Goal: Use online tool/utility: Utilize a website feature to perform a specific function

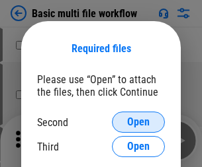
click at [138, 122] on span "Open" at bounding box center [138, 122] width 22 height 11
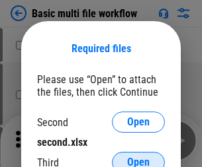
click at [138, 157] on span "Open" at bounding box center [138, 162] width 22 height 11
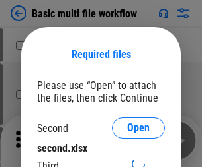
scroll to position [6, 0]
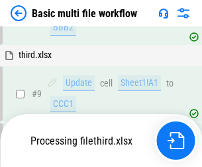
scroll to position [460, 0]
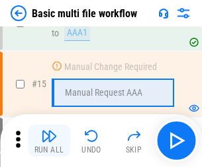
click at [49, 141] on img "button" at bounding box center [49, 136] width 16 height 16
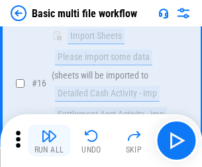
click at [49, 141] on img "button" at bounding box center [49, 136] width 16 height 16
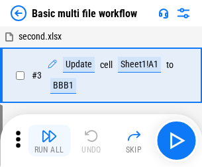
click at [49, 141] on img "button" at bounding box center [49, 136] width 16 height 16
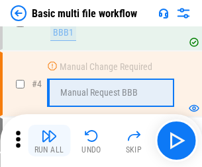
click at [49, 141] on img "button" at bounding box center [49, 136] width 16 height 16
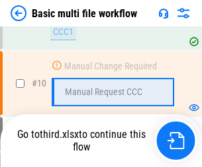
scroll to position [619, 0]
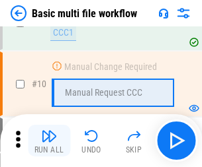
click at [49, 141] on img "button" at bounding box center [49, 136] width 16 height 16
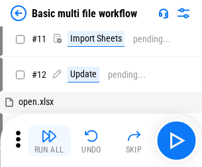
click at [49, 141] on img "button" at bounding box center [49, 136] width 16 height 16
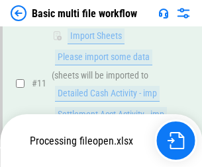
scroll to position [619, 0]
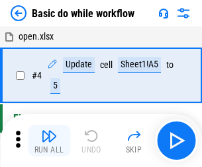
click at [49, 141] on img "button" at bounding box center [49, 136] width 16 height 16
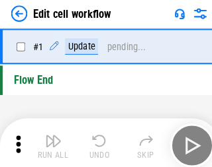
click at [49, 141] on img "button" at bounding box center [52, 136] width 16 height 16
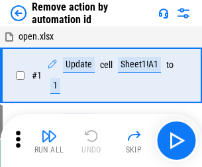
scroll to position [49, 0]
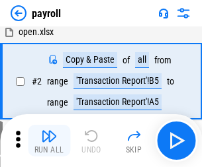
click at [49, 141] on img "button" at bounding box center [49, 136] width 16 height 16
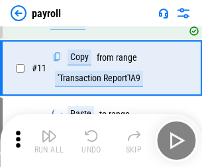
scroll to position [96, 0]
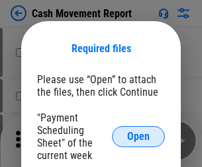
click at [138, 137] on span "Open" at bounding box center [138, 137] width 22 height 11
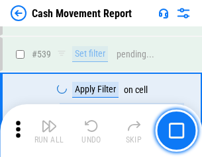
scroll to position [5868, 0]
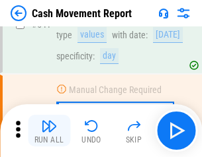
click at [49, 131] on img "button" at bounding box center [49, 126] width 16 height 16
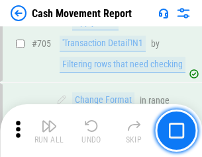
scroll to position [6814, 0]
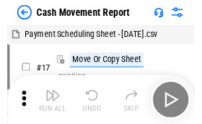
scroll to position [24, 0]
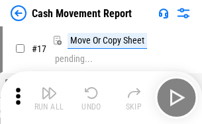
click at [49, 98] on img "button" at bounding box center [49, 93] width 16 height 16
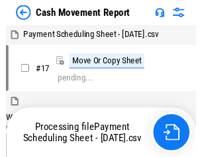
scroll to position [7, 0]
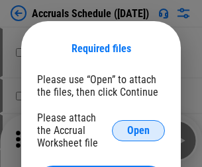
click at [138, 130] on span "Open" at bounding box center [138, 131] width 22 height 11
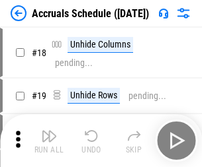
scroll to position [127, 0]
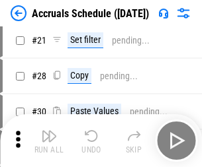
click at [49, 141] on img "button" at bounding box center [49, 136] width 16 height 16
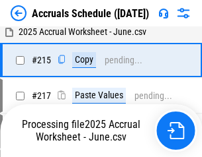
scroll to position [2022, 0]
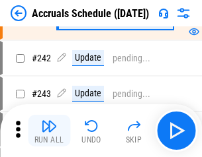
click at [49, 131] on img "button" at bounding box center [49, 126] width 16 height 16
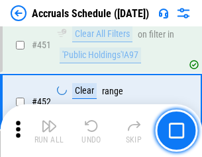
scroll to position [3785, 0]
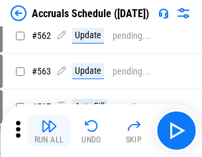
click at [49, 131] on img "button" at bounding box center [49, 126] width 16 height 16
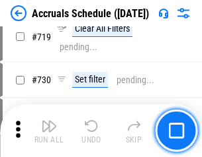
scroll to position [6219, 0]
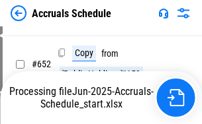
scroll to position [5434, 0]
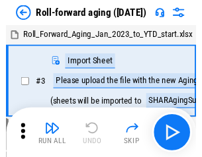
scroll to position [2, 0]
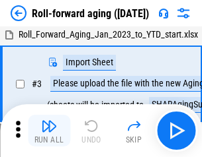
click at [49, 131] on img "button" at bounding box center [49, 126] width 16 height 16
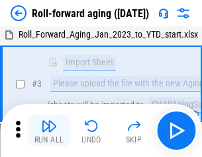
click at [49, 131] on img "button" at bounding box center [49, 126] width 16 height 16
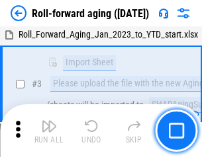
scroll to position [85, 0]
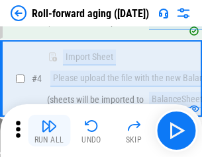
click at [49, 131] on img "button" at bounding box center [49, 126] width 16 height 16
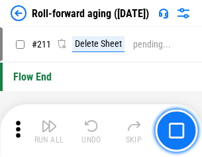
scroll to position [4171, 0]
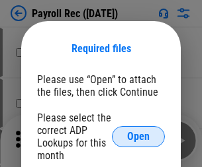
click at [138, 137] on span "Open" at bounding box center [138, 137] width 22 height 11
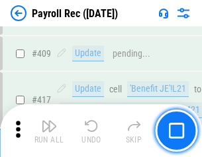
scroll to position [6136, 0]
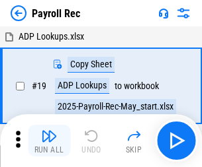
click at [49, 141] on img "button" at bounding box center [49, 136] width 16 height 16
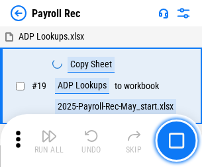
scroll to position [81, 0]
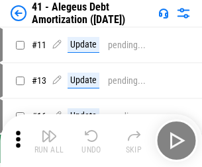
click at [49, 141] on img "button" at bounding box center [49, 136] width 16 height 16
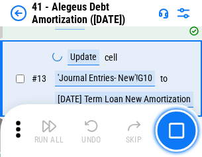
scroll to position [163, 0]
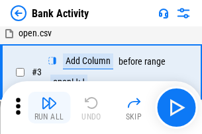
click at [49, 108] on img "button" at bounding box center [49, 103] width 16 height 16
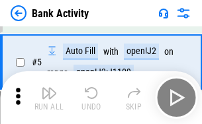
scroll to position [70, 0]
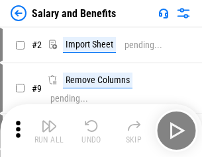
click at [49, 131] on img "button" at bounding box center [49, 126] width 16 height 16
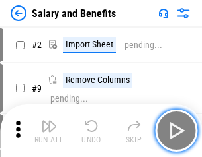
scroll to position [18, 0]
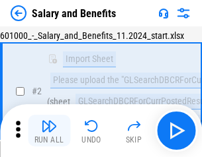
click at [49, 131] on img "button" at bounding box center [49, 126] width 16 height 16
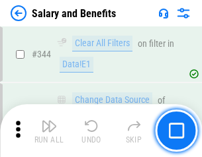
scroll to position [6190, 0]
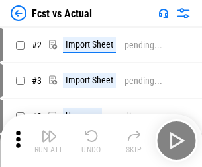
click at [49, 131] on img "button" at bounding box center [49, 136] width 16 height 16
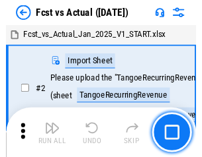
scroll to position [17, 0]
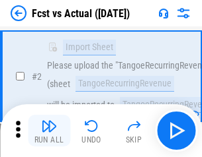
click at [49, 131] on img "button" at bounding box center [49, 126] width 16 height 16
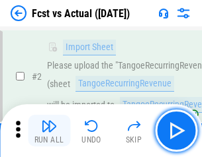
scroll to position [124, 0]
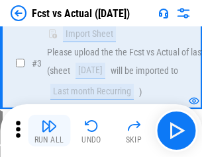
click at [49, 131] on img "button" at bounding box center [49, 126] width 16 height 16
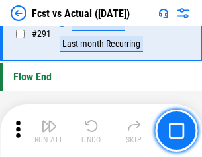
scroll to position [6257, 0]
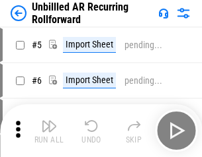
click at [49, 131] on img "button" at bounding box center [49, 126] width 16 height 16
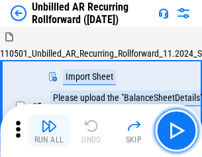
scroll to position [28, 0]
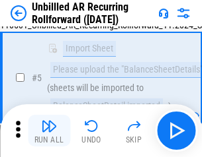
click at [49, 131] on img "button" at bounding box center [49, 126] width 16 height 16
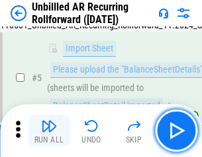
scroll to position [124, 0]
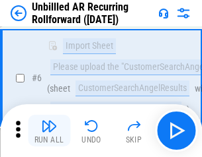
click at [49, 131] on img "button" at bounding box center [49, 126] width 16 height 16
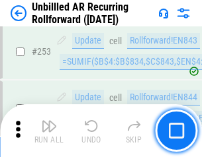
scroll to position [4491, 0]
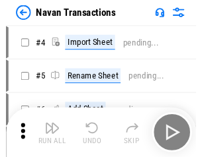
scroll to position [21, 0]
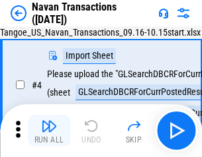
click at [49, 131] on img "button" at bounding box center [49, 126] width 16 height 16
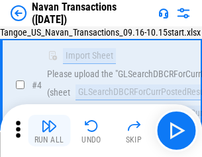
click at [49, 131] on img "button" at bounding box center [49, 126] width 16 height 16
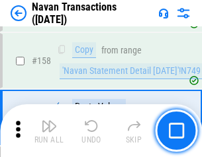
scroll to position [4286, 0]
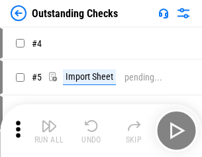
click at [49, 131] on img "button" at bounding box center [49, 126] width 16 height 16
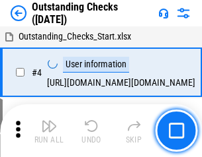
scroll to position [56, 0]
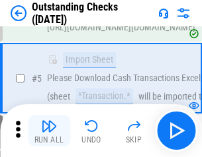
click at [49, 131] on img "button" at bounding box center [49, 126] width 16 height 16
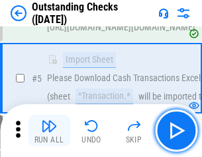
scroll to position [138, 0]
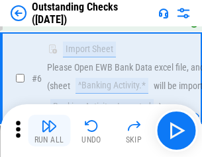
click at [49, 131] on img "button" at bounding box center [49, 126] width 16 height 16
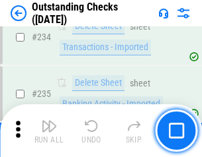
scroll to position [4015, 0]
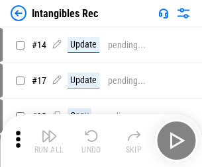
click at [49, 141] on img "button" at bounding box center [49, 136] width 16 height 16
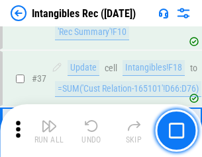
scroll to position [515, 0]
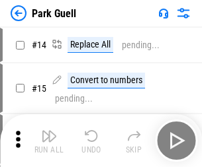
click at [49, 131] on img "button" at bounding box center [49, 136] width 16 height 16
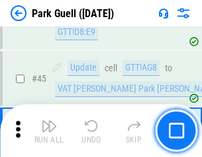
scroll to position [1653, 0]
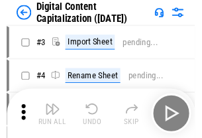
scroll to position [38, 0]
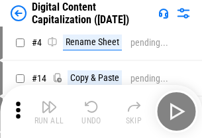
click at [49, 111] on img "button" at bounding box center [49, 107] width 16 height 16
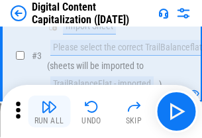
click at [49, 111] on img "button" at bounding box center [49, 107] width 16 height 16
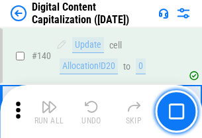
scroll to position [1402, 0]
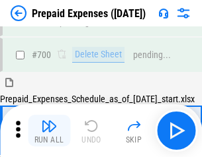
click at [49, 131] on img "button" at bounding box center [49, 126] width 16 height 16
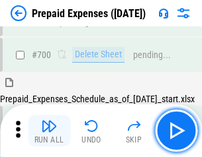
scroll to position [3557, 0]
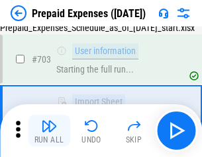
click at [49, 131] on img "button" at bounding box center [49, 126] width 16 height 16
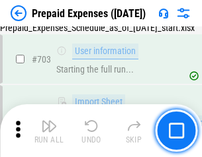
scroll to position [3635, 0]
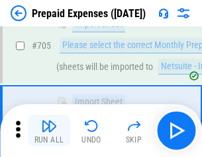
click at [49, 131] on img "button" at bounding box center [49, 126] width 16 height 16
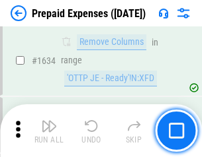
scroll to position [12873, 0]
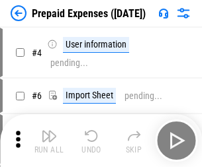
click at [49, 141] on img "button" at bounding box center [49, 136] width 16 height 16
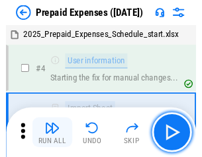
scroll to position [58, 0]
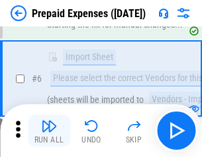
click at [49, 131] on img "button" at bounding box center [49, 126] width 16 height 16
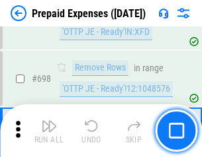
scroll to position [4604, 0]
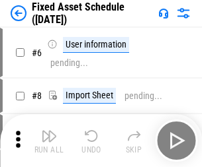
click at [49, 141] on img "button" at bounding box center [49, 136] width 16 height 16
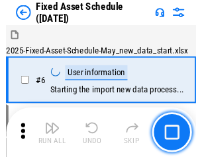
scroll to position [71, 0]
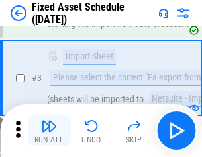
click at [49, 131] on img "button" at bounding box center [49, 126] width 16 height 16
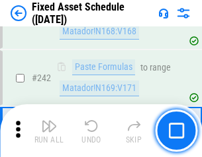
scroll to position [4095, 0]
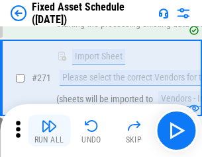
click at [49, 131] on img "button" at bounding box center [49, 126] width 16 height 16
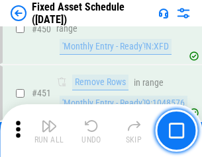
scroll to position [5910, 0]
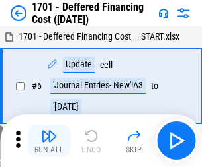
click at [49, 141] on img "button" at bounding box center [49, 136] width 16 height 16
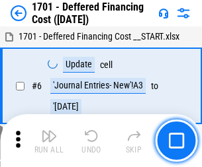
scroll to position [159, 0]
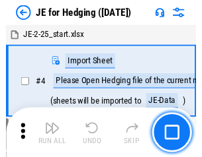
scroll to position [2, 0]
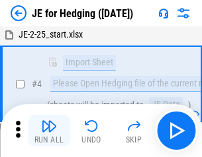
click at [49, 131] on img "button" at bounding box center [49, 126] width 16 height 16
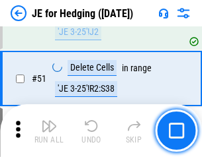
scroll to position [856, 0]
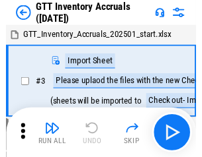
scroll to position [2, 0]
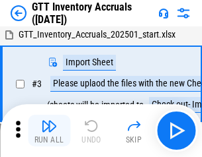
click at [49, 131] on img "button" at bounding box center [49, 126] width 16 height 16
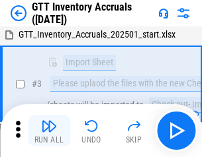
click at [49, 131] on img "button" at bounding box center [49, 126] width 16 height 16
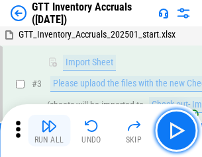
scroll to position [85, 0]
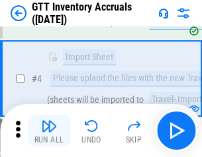
click at [49, 131] on img "button" at bounding box center [49, 126] width 16 height 16
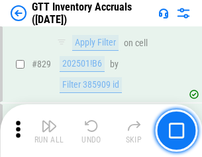
scroll to position [10035, 0]
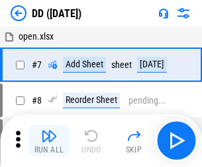
click at [49, 141] on img "button" at bounding box center [49, 136] width 16 height 16
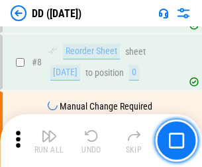
scroll to position [128, 0]
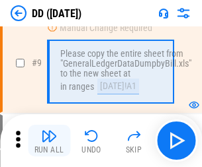
click at [49, 141] on img "button" at bounding box center [49, 136] width 16 height 16
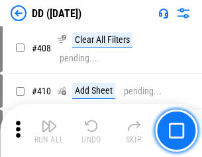
scroll to position [5915, 0]
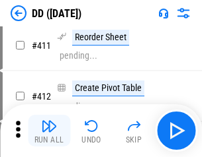
click at [49, 131] on img "button" at bounding box center [49, 126] width 16 height 16
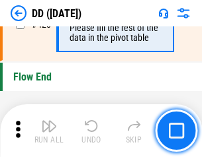
scroll to position [6328, 0]
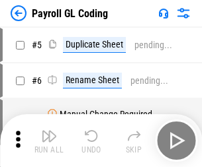
click at [49, 141] on img "button" at bounding box center [49, 136] width 16 height 16
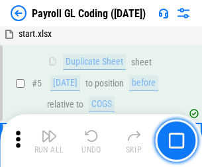
scroll to position [159, 0]
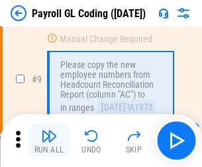
click at [49, 141] on img "button" at bounding box center [49, 136] width 16 height 16
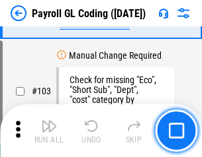
scroll to position [3102, 0]
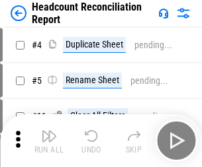
click at [49, 141] on img "button" at bounding box center [49, 136] width 16 height 16
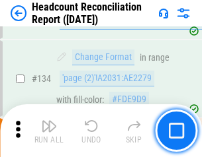
scroll to position [1589, 0]
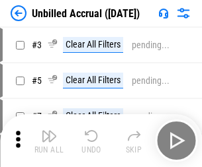
click at [49, 141] on img "button" at bounding box center [49, 136] width 16 height 16
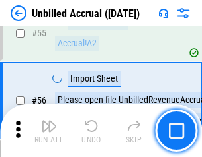
scroll to position [1380, 0]
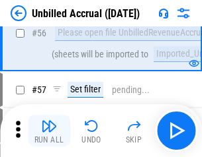
click at [49, 131] on img "button" at bounding box center [49, 126] width 16 height 16
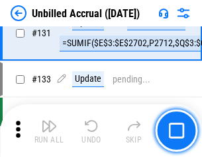
scroll to position [3938, 0]
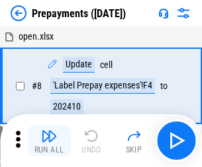
click at [49, 141] on img "button" at bounding box center [49, 136] width 16 height 16
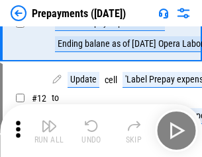
scroll to position [83, 0]
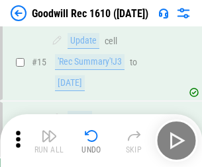
scroll to position [226, 0]
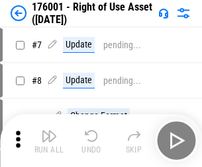
click at [49, 141] on img "button" at bounding box center [49, 136] width 16 height 16
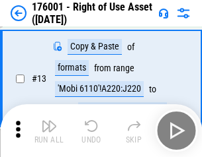
scroll to position [85, 0]
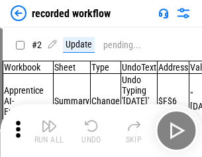
click at [49, 131] on img "button" at bounding box center [49, 126] width 16 height 16
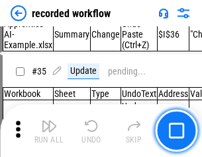
scroll to position [4132, 0]
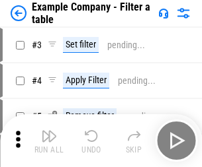
click at [49, 141] on img "button" at bounding box center [49, 136] width 16 height 16
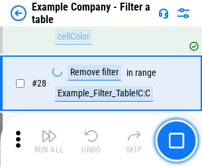
scroll to position [1210, 0]
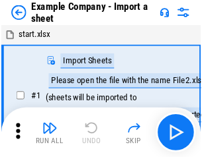
scroll to position [20, 0]
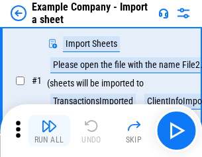
click at [49, 131] on img "button" at bounding box center [49, 126] width 16 height 16
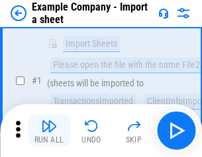
click at [49, 131] on img "button" at bounding box center [49, 126] width 16 height 16
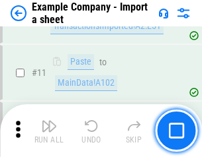
scroll to position [292, 0]
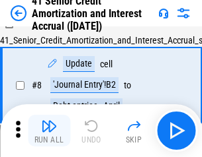
click at [49, 131] on img "button" at bounding box center [49, 126] width 16 height 16
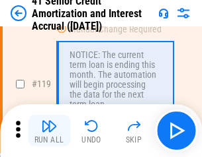
click at [49, 131] on img "button" at bounding box center [49, 126] width 16 height 16
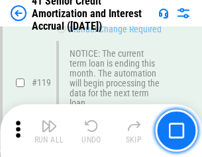
scroll to position [1247, 0]
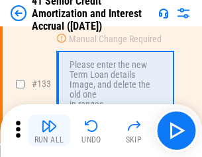
click at [49, 131] on img "button" at bounding box center [49, 126] width 16 height 16
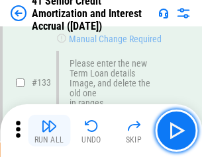
scroll to position [1382, 0]
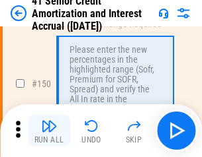
click at [49, 131] on img "button" at bounding box center [49, 126] width 16 height 16
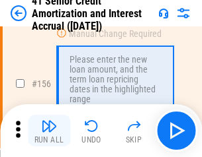
click at [49, 131] on img "button" at bounding box center [49, 126] width 16 height 16
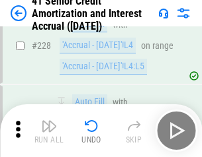
scroll to position [2961, 0]
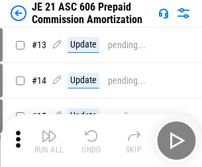
click at [49, 131] on img "button" at bounding box center [49, 136] width 16 height 16
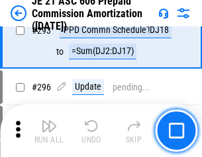
scroll to position [2433, 0]
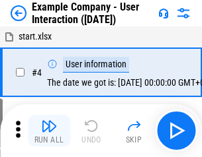
click at [49, 131] on img "button" at bounding box center [49, 126] width 16 height 16
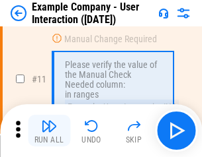
click at [49, 131] on img "button" at bounding box center [49, 126] width 16 height 16
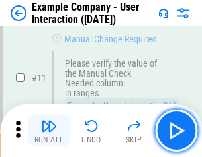
scroll to position [286, 0]
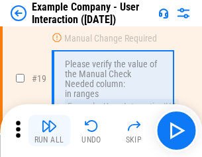
click at [49, 131] on img "button" at bounding box center [49, 126] width 16 height 16
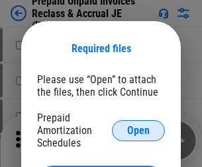
click at [138, 130] on span "Open" at bounding box center [138, 131] width 22 height 11
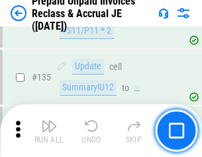
scroll to position [1714, 0]
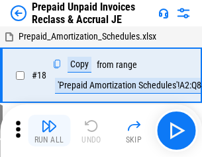
click at [49, 131] on img "button" at bounding box center [49, 126] width 16 height 16
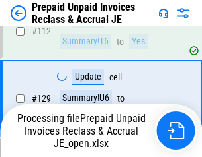
scroll to position [1714, 0]
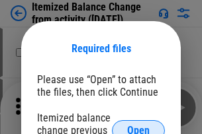
click at [138, 126] on span "Open" at bounding box center [138, 131] width 22 height 11
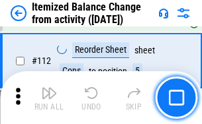
scroll to position [2211, 0]
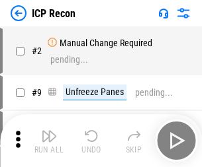
scroll to position [6, 0]
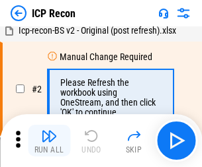
click at [49, 141] on img "button" at bounding box center [49, 136] width 16 height 16
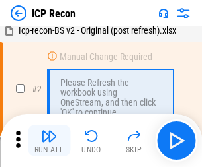
click at [49, 141] on img "button" at bounding box center [49, 136] width 16 height 16
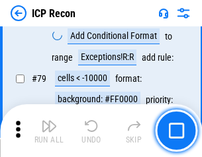
scroll to position [1296, 0]
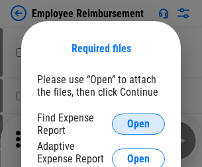
click at [138, 124] on span "Open" at bounding box center [138, 124] width 22 height 11
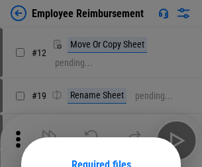
scroll to position [116, 0]
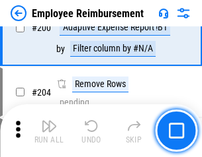
scroll to position [3260, 0]
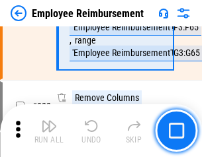
click at [49, 131] on img "button" at bounding box center [49, 126] width 16 height 16
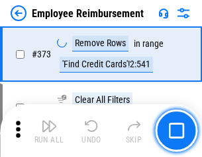
scroll to position [6916, 0]
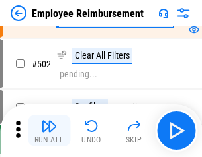
click at [49, 131] on img "button" at bounding box center [49, 126] width 16 height 16
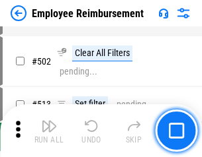
scroll to position [8276, 0]
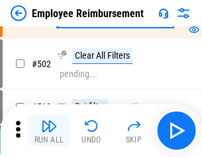
click at [49, 131] on img "button" at bounding box center [49, 126] width 16 height 16
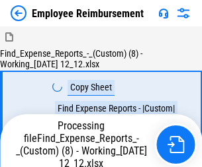
scroll to position [45, 0]
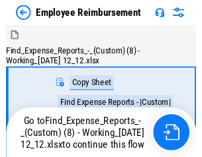
scroll to position [45, 0]
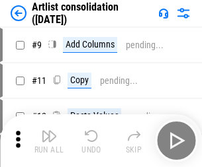
click at [49, 141] on img "button" at bounding box center [49, 136] width 16 height 16
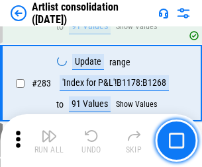
scroll to position [5468, 0]
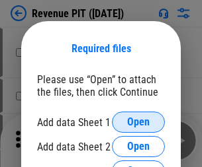
click at [138, 122] on span "Open" at bounding box center [138, 122] width 22 height 11
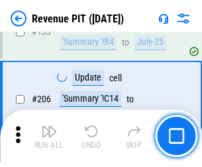
scroll to position [1343, 0]
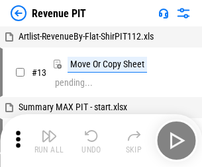
scroll to position [20, 0]
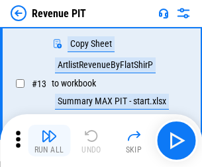
click at [49, 141] on img "button" at bounding box center [49, 136] width 16 height 16
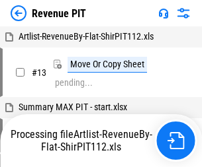
scroll to position [20, 0]
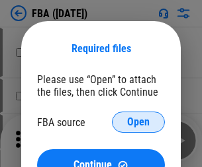
click at [138, 122] on span "Open" at bounding box center [138, 122] width 22 height 11
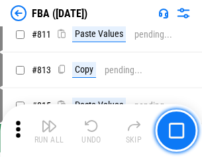
scroll to position [11494, 0]
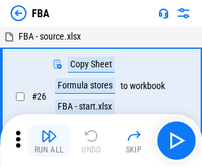
click at [49, 141] on img "button" at bounding box center [49, 136] width 16 height 16
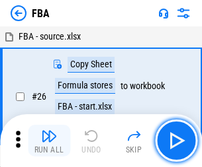
scroll to position [13, 0]
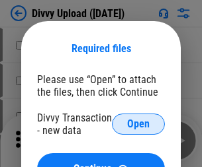
click at [138, 124] on span "Open" at bounding box center [138, 124] width 22 height 11
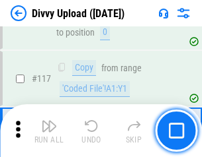
scroll to position [1119, 0]
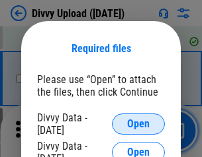
click at [138, 124] on span "Open" at bounding box center [138, 124] width 22 height 11
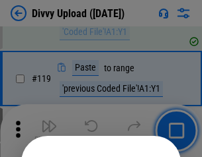
scroll to position [1234, 0]
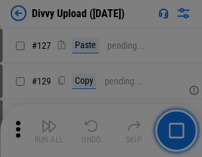
scroll to position [1419, 0]
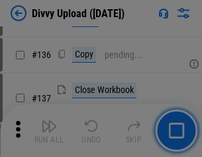
scroll to position [1673, 0]
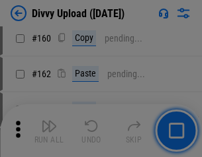
scroll to position [2388, 0]
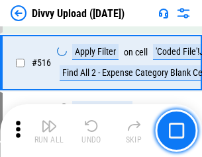
scroll to position [8295, 0]
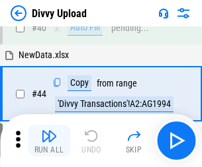
click at [49, 141] on img "button" at bounding box center [49, 136] width 16 height 16
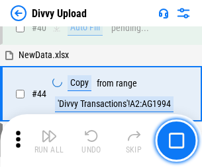
scroll to position [145, 0]
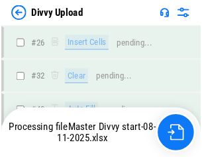
scroll to position [1119, 0]
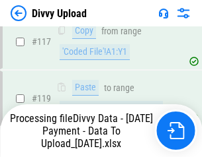
scroll to position [1230, 0]
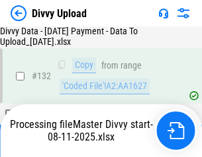
scroll to position [1608, 0]
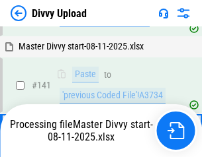
scroll to position [1957, 0]
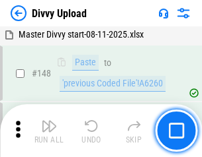
scroll to position [2396, 0]
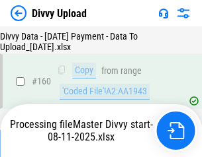
scroll to position [2764, 0]
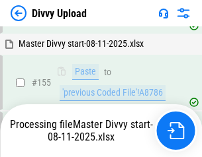
scroll to position [2597, 0]
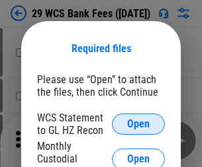
click at [138, 124] on span "Open" at bounding box center [138, 124] width 22 height 11
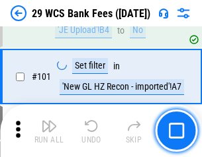
scroll to position [1288, 0]
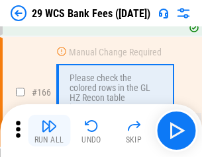
click at [49, 131] on img "button" at bounding box center [49, 126] width 16 height 16
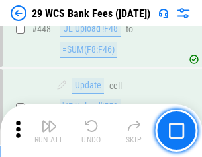
scroll to position [6402, 0]
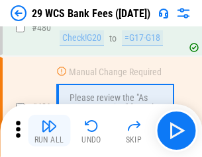
click at [49, 131] on img "button" at bounding box center [49, 126] width 16 height 16
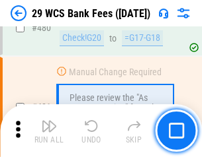
scroll to position [6817, 0]
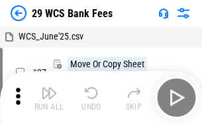
scroll to position [24, 0]
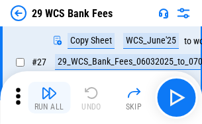
click at [49, 98] on img "button" at bounding box center [49, 93] width 16 height 16
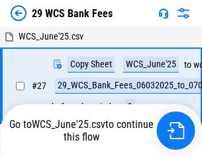
scroll to position [7, 0]
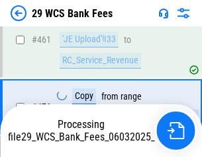
scroll to position [6802, 0]
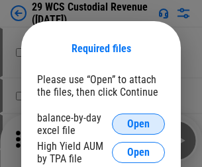
click at [138, 124] on span "Open" at bounding box center [138, 124] width 22 height 11
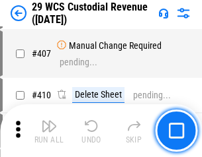
scroll to position [6124, 0]
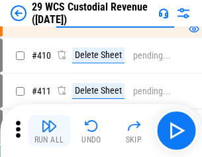
click at [49, 131] on img "button" at bounding box center [49, 126] width 16 height 16
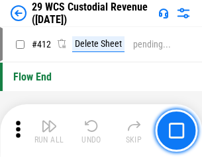
scroll to position [6314, 0]
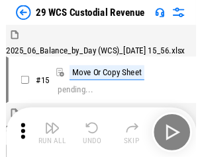
scroll to position [32, 0]
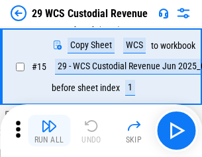
click at [49, 131] on img "button" at bounding box center [49, 126] width 16 height 16
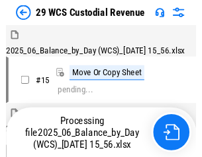
scroll to position [32, 0]
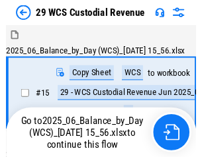
scroll to position [24, 0]
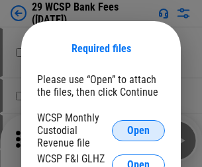
click at [138, 130] on span "Open" at bounding box center [138, 131] width 22 height 11
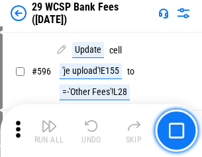
scroll to position [6079, 0]
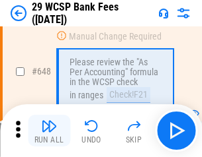
click at [49, 131] on img "button" at bounding box center [49, 126] width 16 height 16
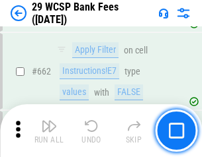
scroll to position [7722, 0]
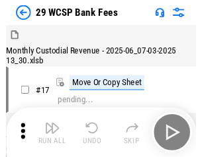
scroll to position [32, 0]
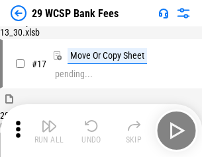
click at [49, 131] on img "button" at bounding box center [49, 126] width 16 height 16
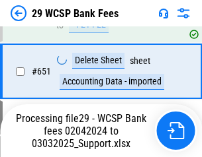
scroll to position [7541, 0]
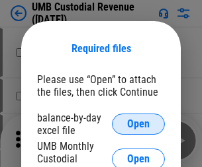
click at [138, 124] on span "Open" at bounding box center [138, 124] width 22 height 11
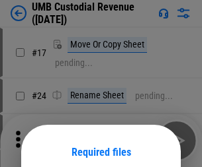
scroll to position [104, 0]
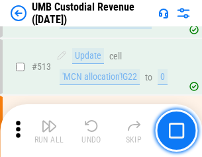
scroll to position [6395, 0]
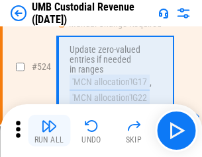
click at [49, 131] on img "button" at bounding box center [49, 126] width 16 height 16
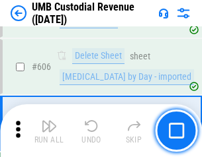
scroll to position [7632, 0]
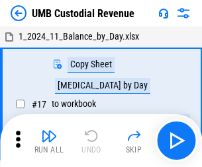
scroll to position [10, 0]
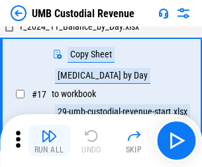
click at [49, 141] on img "button" at bounding box center [49, 136] width 16 height 16
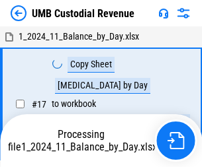
scroll to position [10, 0]
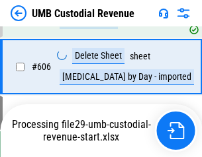
scroll to position [7601, 0]
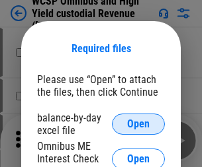
click at [138, 124] on span "Open" at bounding box center [138, 124] width 22 height 11
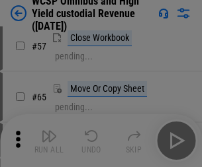
scroll to position [576, 0]
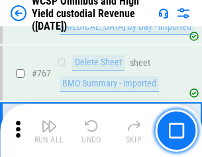
scroll to position [10773, 0]
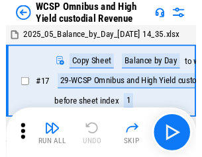
scroll to position [7, 0]
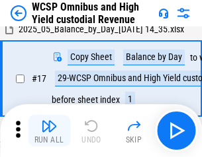
click at [49, 131] on img "button" at bounding box center [49, 126] width 16 height 16
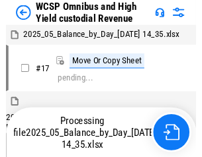
scroll to position [7, 0]
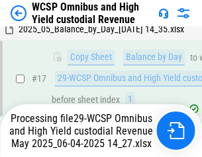
scroll to position [275, 0]
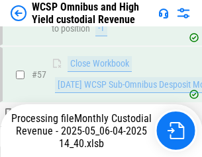
scroll to position [1357, 0]
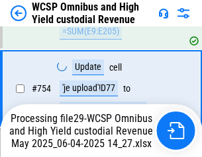
scroll to position [10743, 0]
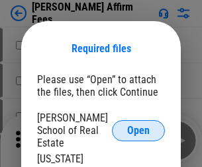
click at [138, 126] on span "Open" at bounding box center [138, 131] width 22 height 11
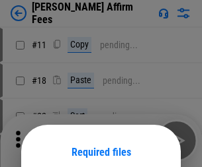
scroll to position [104, 0]
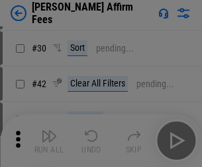
scroll to position [269, 0]
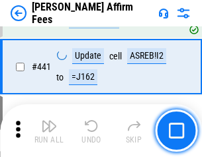
scroll to position [3041, 0]
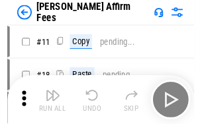
scroll to position [13, 0]
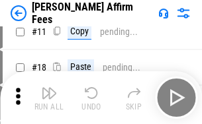
click at [49, 98] on img "button" at bounding box center [49, 93] width 16 height 16
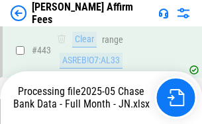
scroll to position [3467, 0]
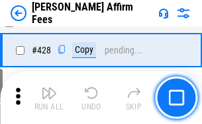
scroll to position [2644, 0]
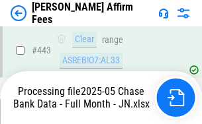
scroll to position [3467, 0]
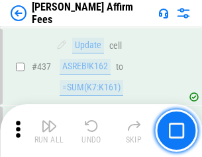
scroll to position [3451, 0]
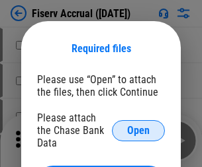
click at [138, 126] on span "Open" at bounding box center [138, 131] width 22 height 11
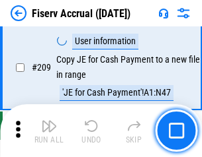
scroll to position [4106, 0]
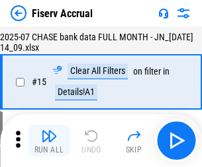
click at [49, 141] on img "button" at bounding box center [49, 136] width 16 height 16
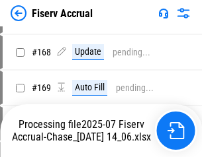
scroll to position [3393, 0]
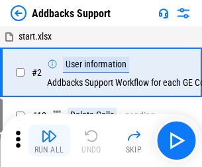
click at [49, 131] on img "button" at bounding box center [49, 136] width 16 height 16
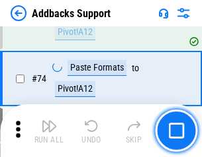
scroll to position [963, 0]
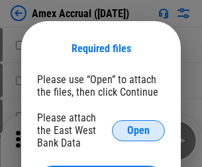
click at [138, 130] on span "Open" at bounding box center [138, 131] width 22 height 11
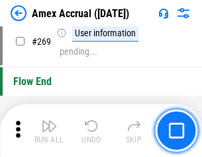
scroll to position [3708, 0]
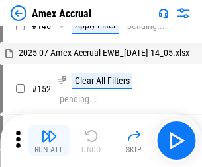
click at [49, 141] on img "button" at bounding box center [49, 136] width 16 height 16
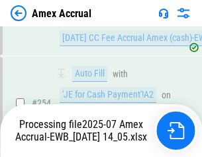
scroll to position [4019, 0]
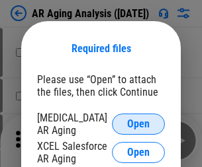
click at [138, 122] on span "Open" at bounding box center [138, 124] width 22 height 11
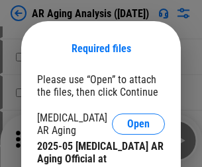
scroll to position [398, 0]
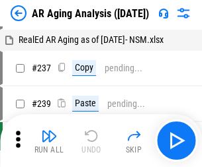
scroll to position [13, 0]
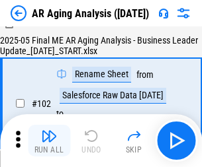
click at [49, 141] on img "button" at bounding box center [49, 136] width 16 height 16
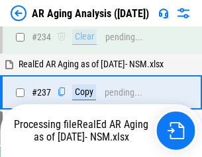
scroll to position [2049, 0]
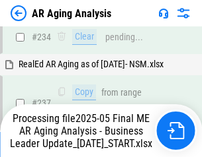
scroll to position [2034, 0]
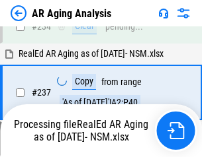
scroll to position [2089, 0]
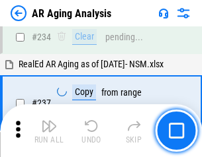
scroll to position [2034, 0]
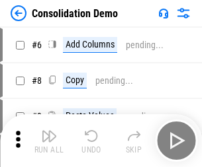
click at [49, 141] on img "button" at bounding box center [49, 136] width 16 height 16
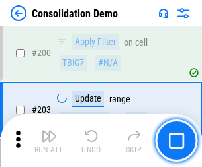
scroll to position [4146, 0]
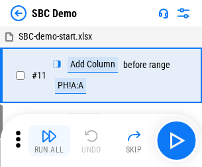
click at [49, 141] on img "button" at bounding box center [49, 136] width 16 height 16
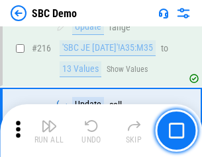
scroll to position [3264, 0]
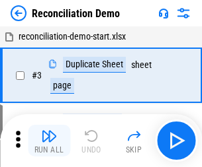
click at [49, 141] on img "button" at bounding box center [49, 136] width 16 height 16
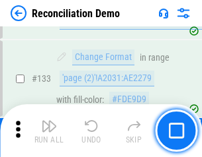
scroll to position [1570, 0]
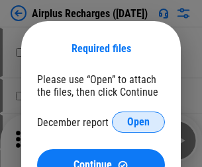
click at [138, 122] on span "Open" at bounding box center [138, 122] width 22 height 11
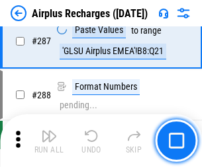
scroll to position [4773, 0]
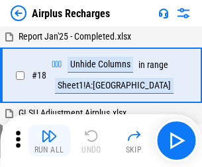
click at [49, 141] on img "button" at bounding box center [49, 136] width 16 height 16
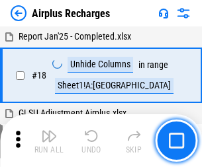
scroll to position [58, 0]
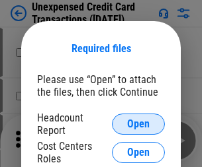
click at [138, 124] on span "Open" at bounding box center [138, 124] width 22 height 11
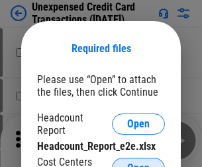
click at [138, 163] on span "Open" at bounding box center [138, 168] width 22 height 11
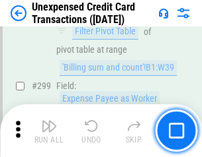
scroll to position [3150, 0]
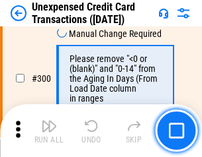
click at [49, 131] on img "button" at bounding box center [49, 126] width 16 height 16
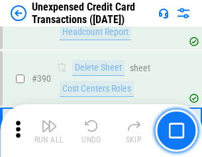
scroll to position [4259, 0]
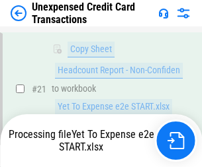
scroll to position [215, 0]
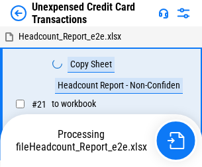
scroll to position [15, 0]
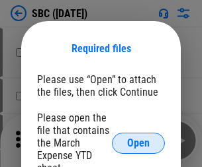
click at [138, 143] on span "Open" at bounding box center [138, 143] width 22 height 11
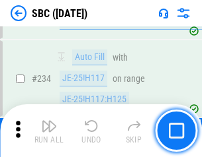
scroll to position [2500, 0]
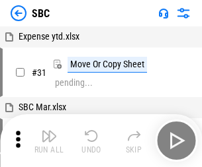
scroll to position [13, 0]
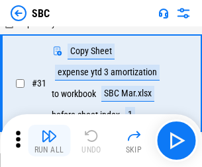
click at [49, 141] on img "button" at bounding box center [49, 136] width 16 height 16
